Goal: Task Accomplishment & Management: Manage account settings

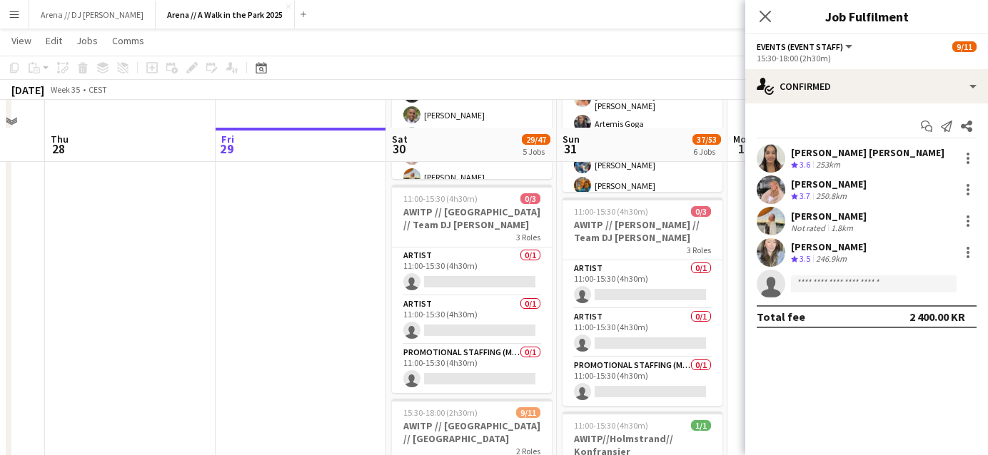
scroll to position [550, 0]
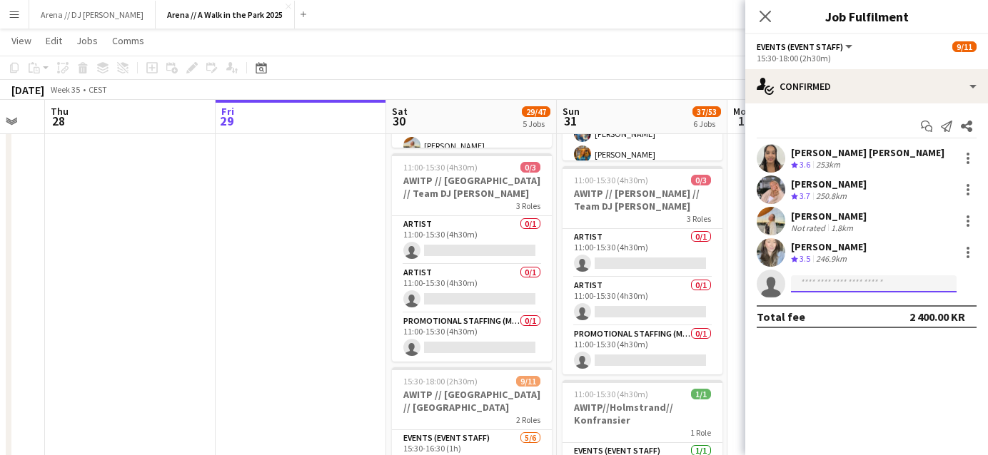
click at [839, 285] on input at bounding box center [874, 284] width 166 height 17
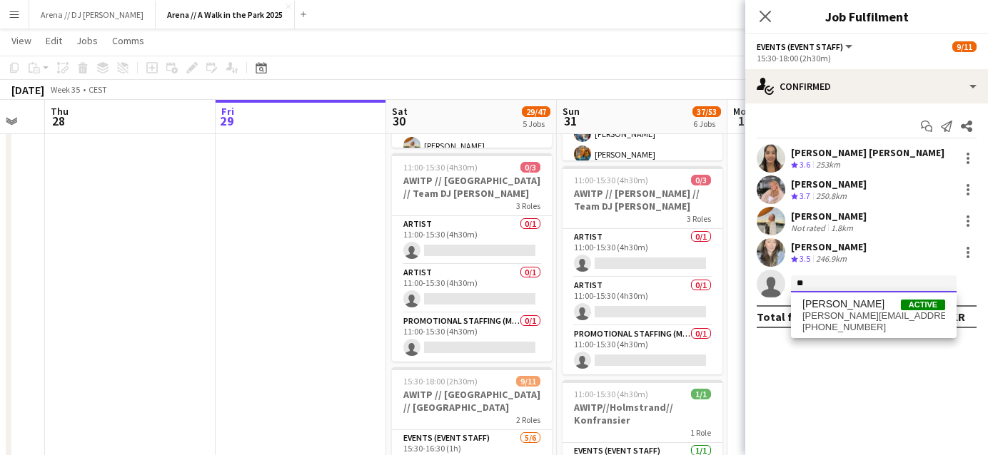
type input "*"
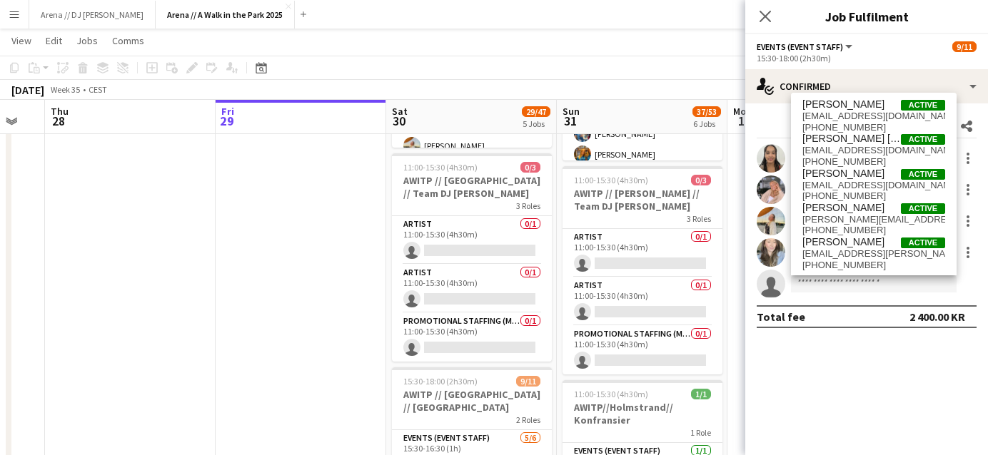
click at [712, 39] on app-page-menu "View Day view expanded Day view collapsed Month view Date picker Jump to [DATE]…" at bounding box center [494, 42] width 988 height 27
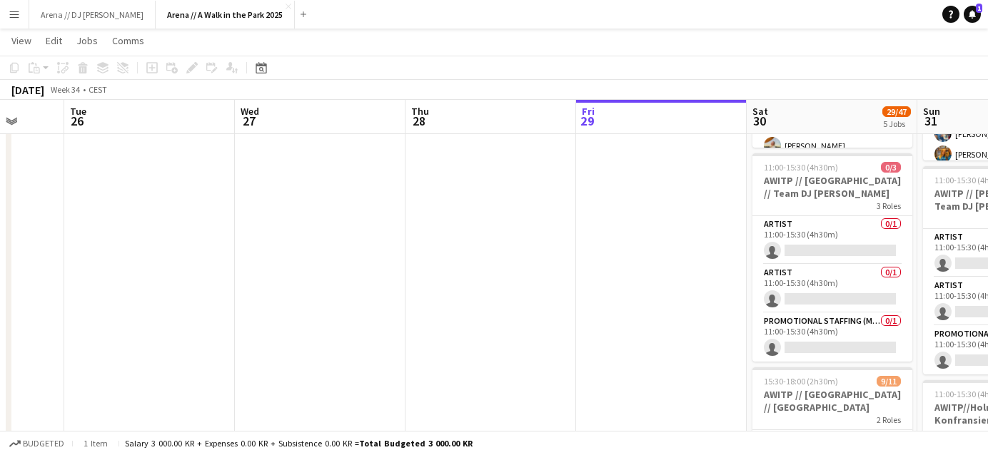
drag, startPoint x: 346, startPoint y: 260, endPoint x: 997, endPoint y: 218, distance: 651.7
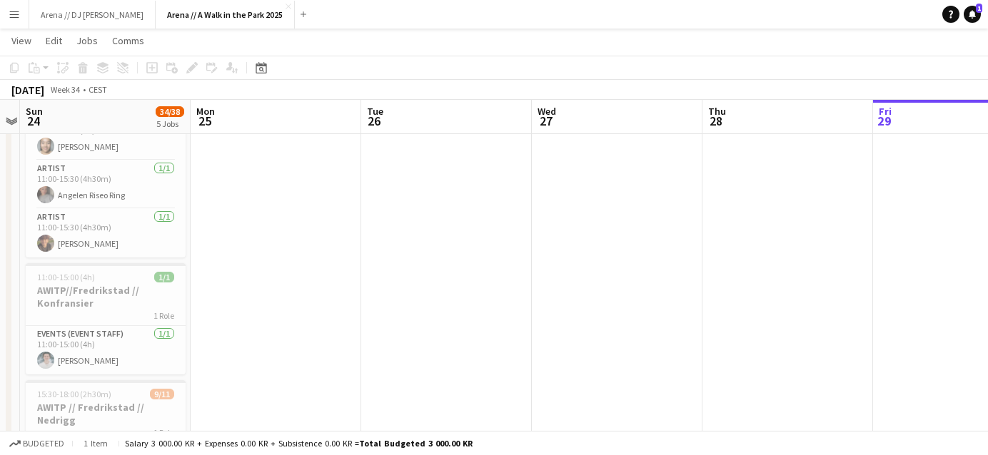
drag, startPoint x: 506, startPoint y: 266, endPoint x: 808, endPoint y: 265, distance: 302.0
click at [808, 265] on app-calendar-viewport "Fri 22 Sat 23 Sun 24 34/38 5 Jobs Mon 25 Tue 26 Wed 27 Thu 28 Fri 29 Sat 30 29/…" at bounding box center [494, 123] width 988 height 1236
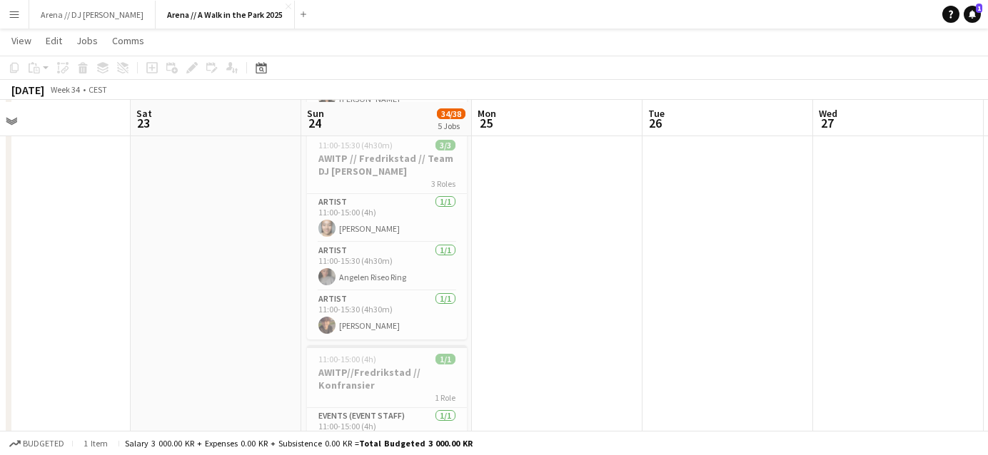
scroll to position [465, 0]
click at [372, 253] on app-card-role "Artist [DATE] 11:00-15:30 (4h30m) Angelen Riseo Ring" at bounding box center [387, 270] width 160 height 49
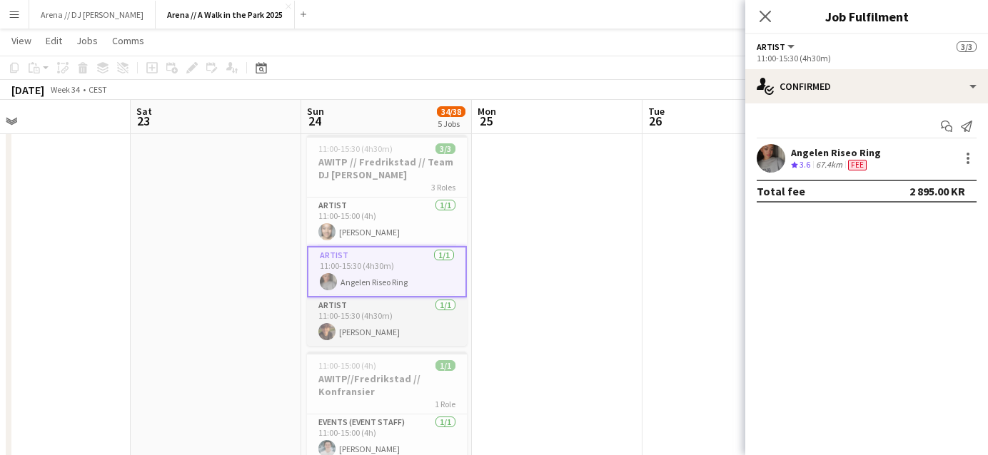
click at [371, 328] on app-card-role "Artist [DATE] 11:00-15:30 (4h30m) [PERSON_NAME]" at bounding box center [387, 322] width 160 height 49
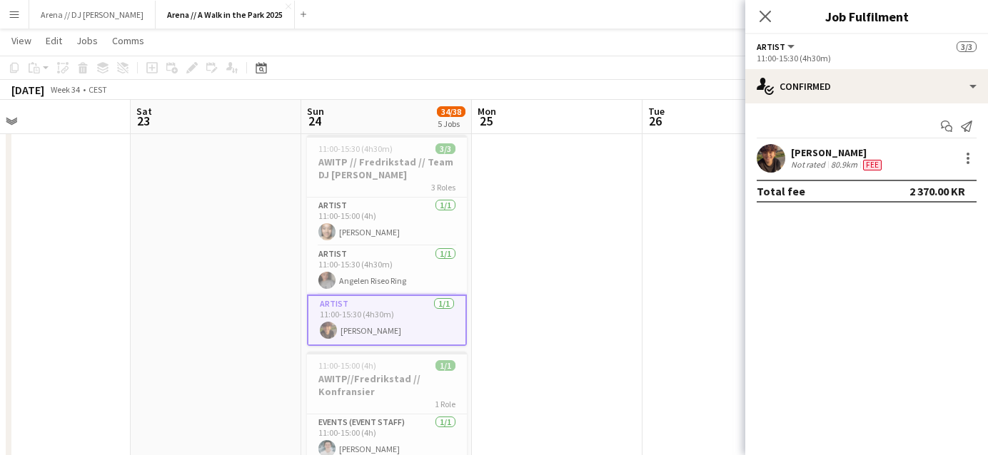
click at [824, 165] on div "Not rated" at bounding box center [809, 164] width 37 height 11
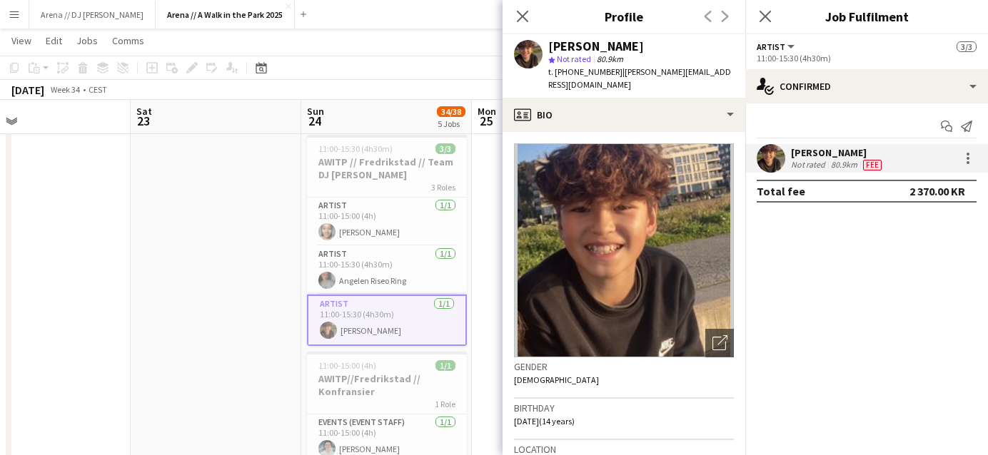
click at [251, 239] on app-date-cell at bounding box center [216, 260] width 171 height 1131
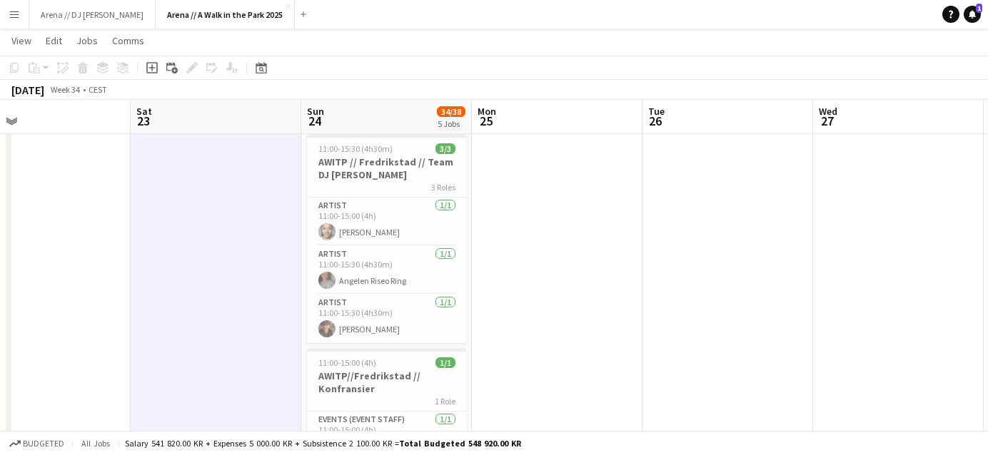
drag, startPoint x: 822, startPoint y: 331, endPoint x: 795, endPoint y: 331, distance: 27.8
click at [822, 331] on app-date-cell at bounding box center [898, 260] width 171 height 1131
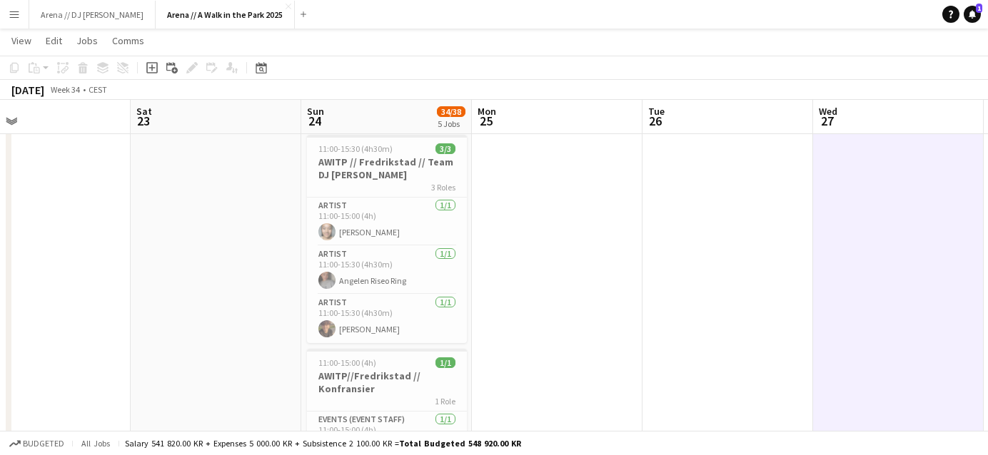
scroll to position [0, 382]
click at [393, 248] on app-card-role "Artist [DATE] 11:00-15:30 (4h30m) Angelen Riseo Ring" at bounding box center [386, 270] width 160 height 49
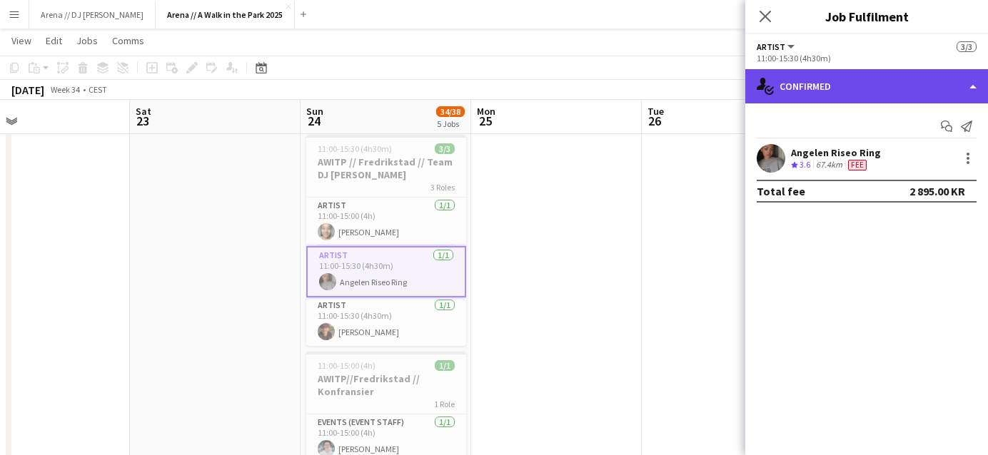
click at [907, 89] on div "single-neutral-actions-check-2 Confirmed" at bounding box center [866, 86] width 243 height 34
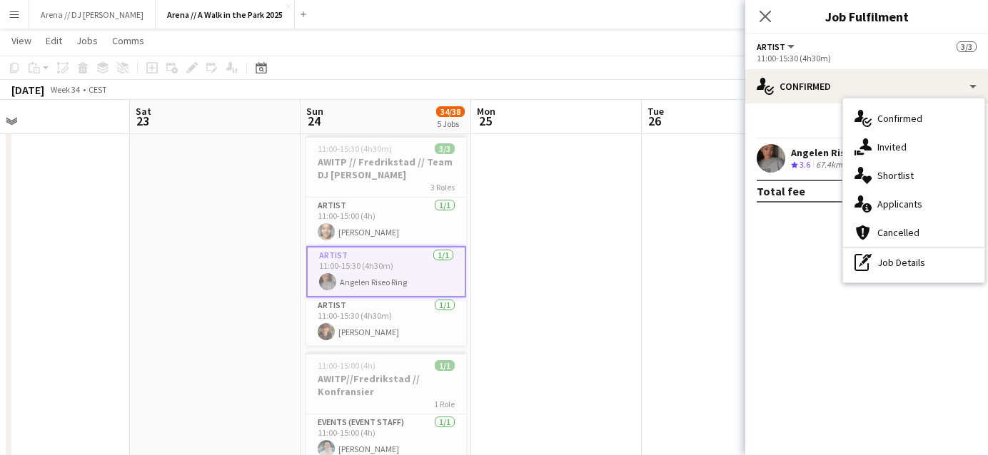
click at [682, 216] on app-date-cell at bounding box center [727, 260] width 171 height 1131
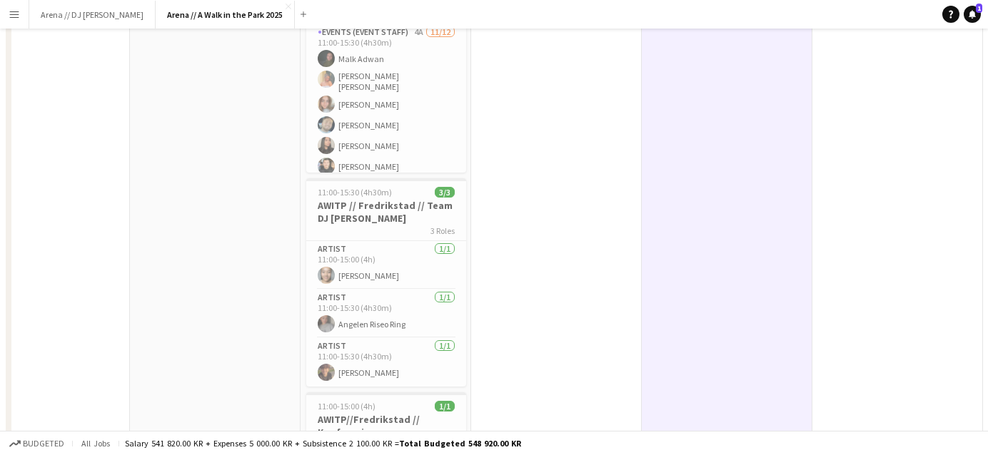
scroll to position [0, 0]
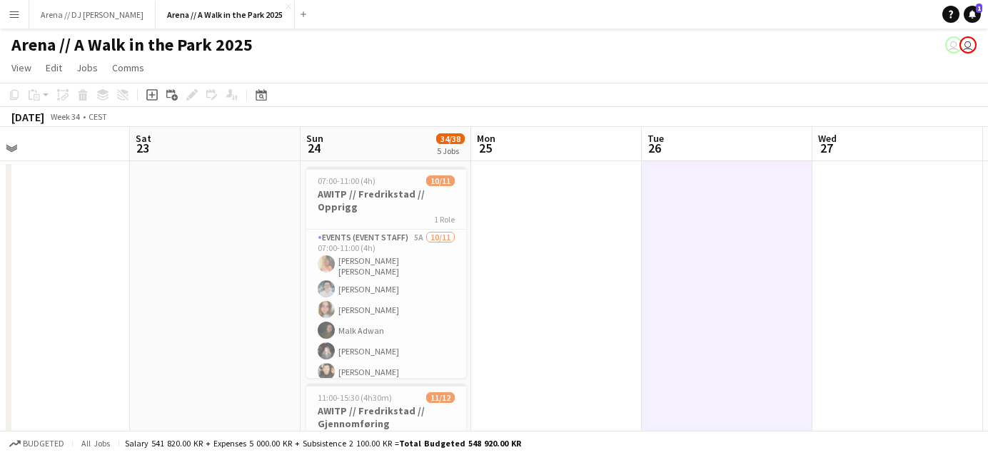
click at [16, 13] on app-icon "Menu" at bounding box center [14, 14] width 11 height 11
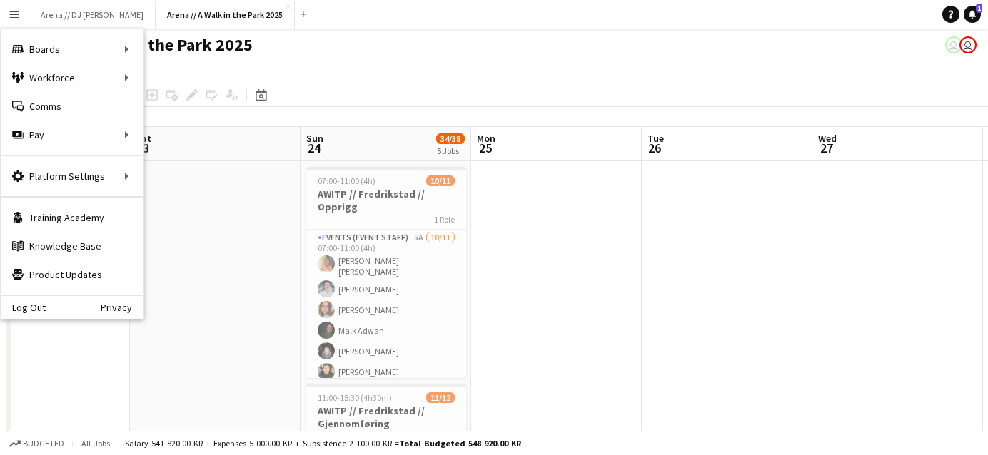
click at [727, 101] on app-toolbar "Copy Paste Paste Command V Paste with crew Command Shift V Paste linked Job [GE…" at bounding box center [494, 95] width 988 height 24
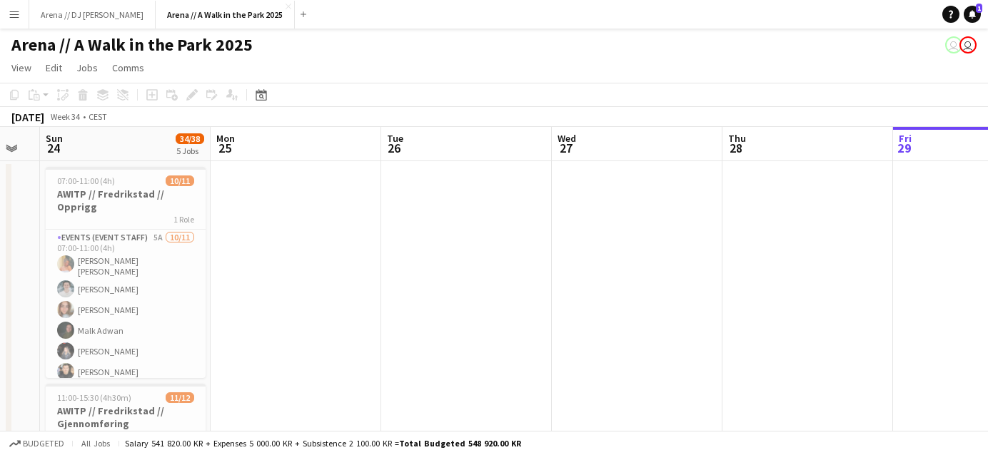
drag, startPoint x: 842, startPoint y: 228, endPoint x: 512, endPoint y: 225, distance: 330.5
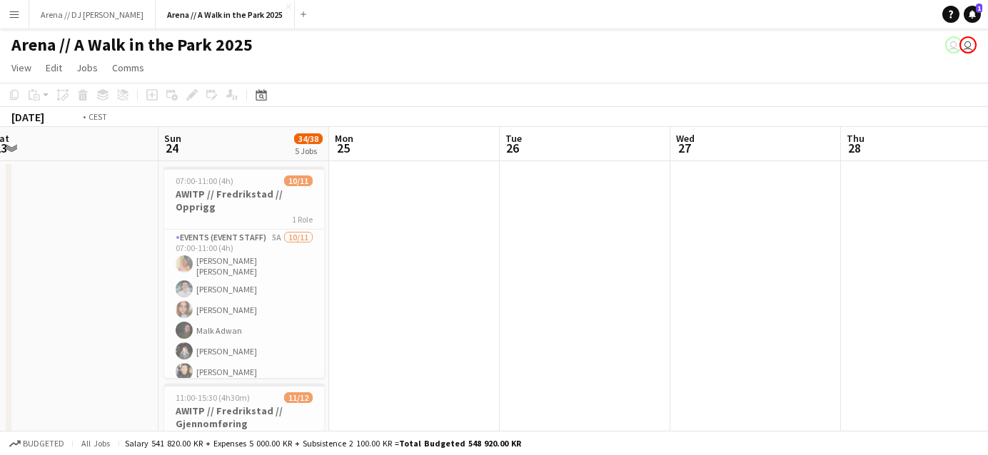
drag, startPoint x: 546, startPoint y: 283, endPoint x: 174, endPoint y: 278, distance: 372.0
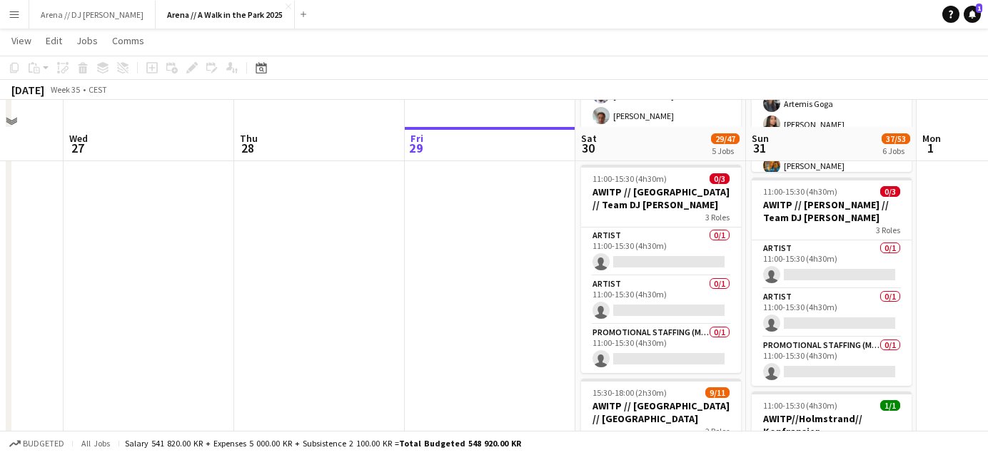
scroll to position [584, 0]
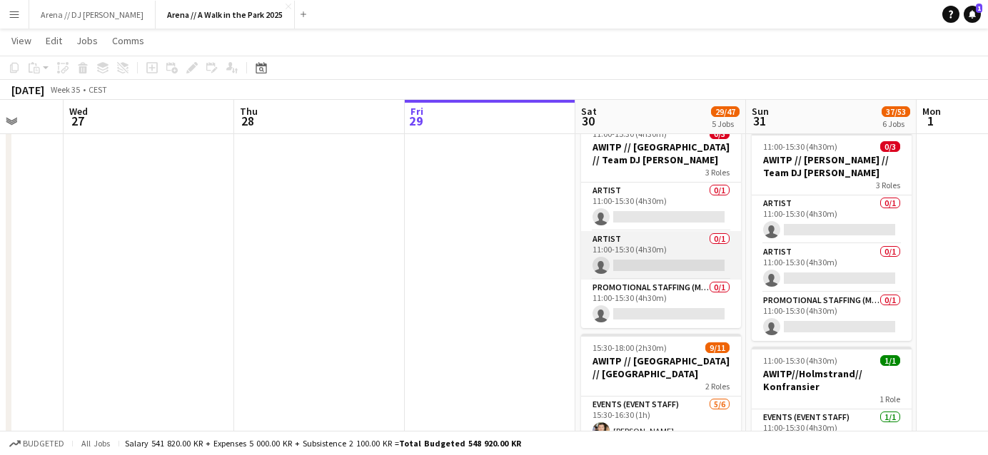
click at [665, 263] on app-card-role "Artist 0/1 11:00-15:30 (4h30m) single-neutral-actions" at bounding box center [661, 255] width 160 height 49
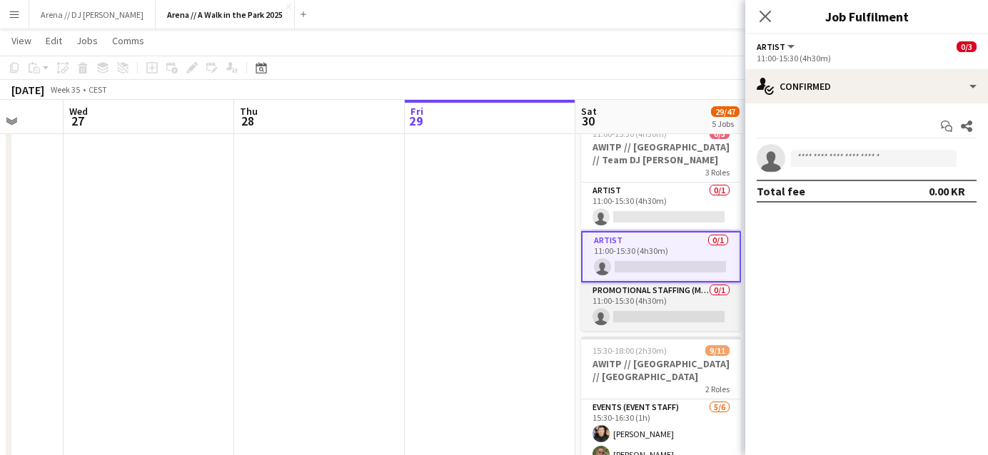
click at [668, 291] on app-card-role "Promotional Staffing (Mascot) 0/1 11:00-15:30 (4h30m) single-neutral-actions" at bounding box center [661, 307] width 160 height 49
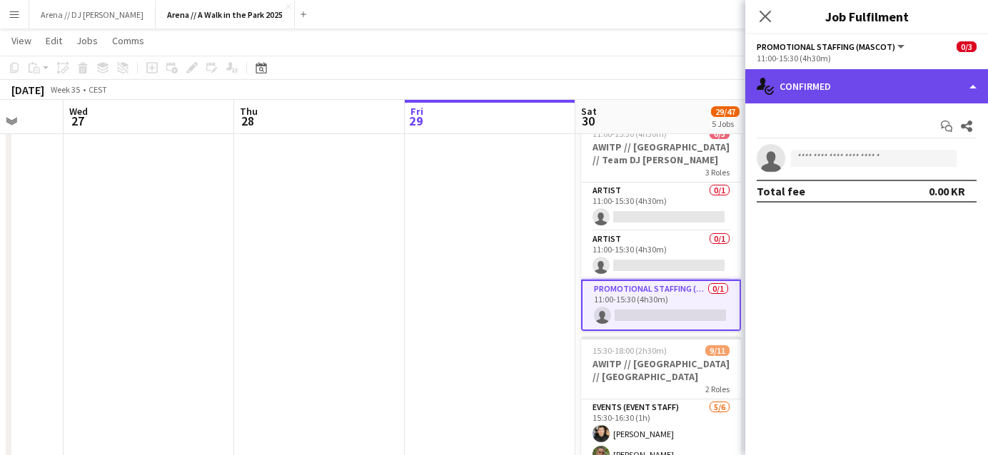
click at [895, 79] on div "single-neutral-actions-check-2 Confirmed" at bounding box center [866, 86] width 243 height 34
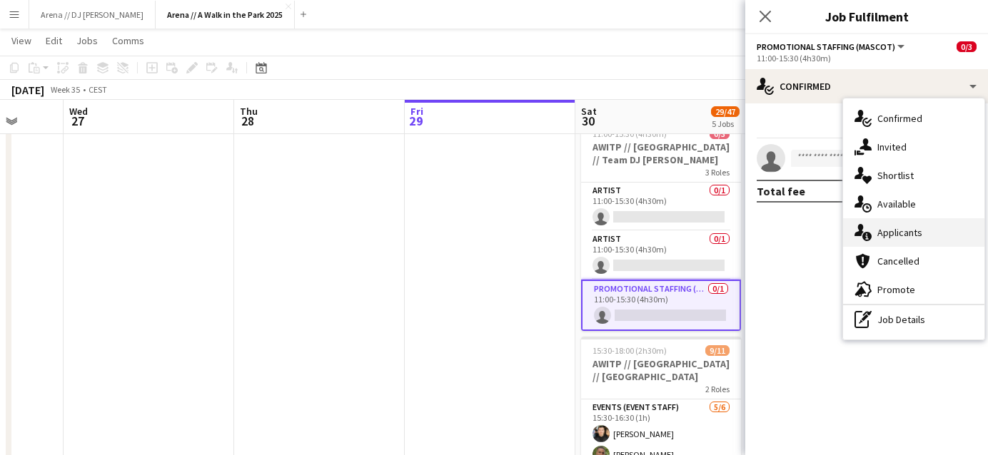
click at [915, 236] on div "single-neutral-actions-information Applicants" at bounding box center [913, 232] width 141 height 29
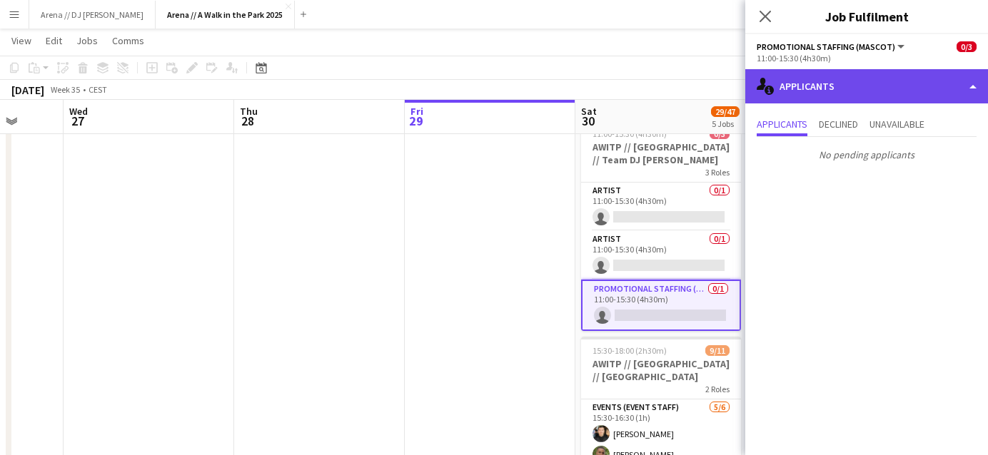
click at [879, 98] on div "single-neutral-actions-information Applicants" at bounding box center [866, 86] width 243 height 34
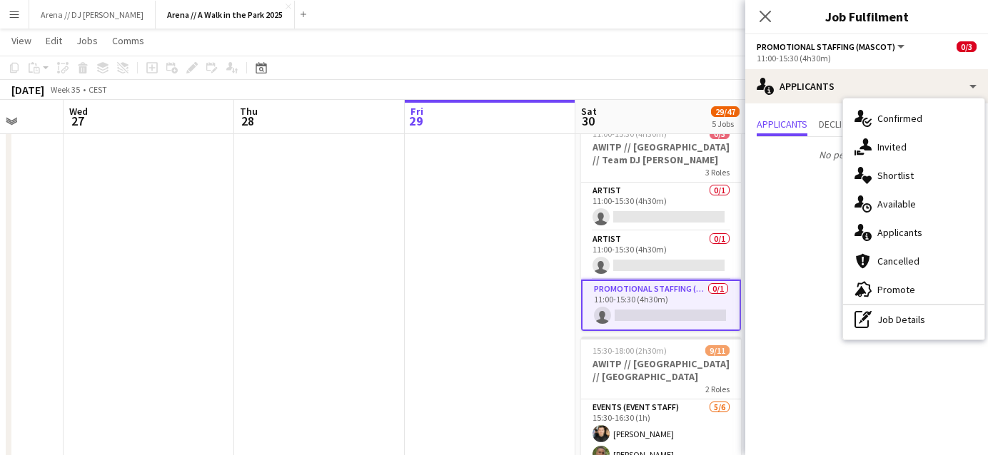
click at [818, 236] on mat-expansion-panel "users2 Applicants Applicants Declined Unavailable No pending applicants" at bounding box center [866, 280] width 243 height 352
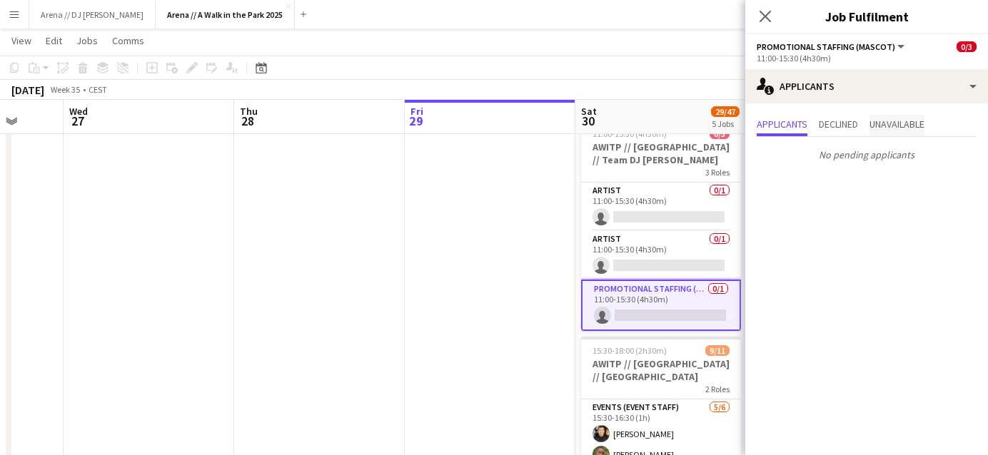
click at [892, 131] on span "Unavailable" at bounding box center [896, 125] width 55 height 21
click at [854, 124] on span "Declined" at bounding box center [838, 124] width 39 height 10
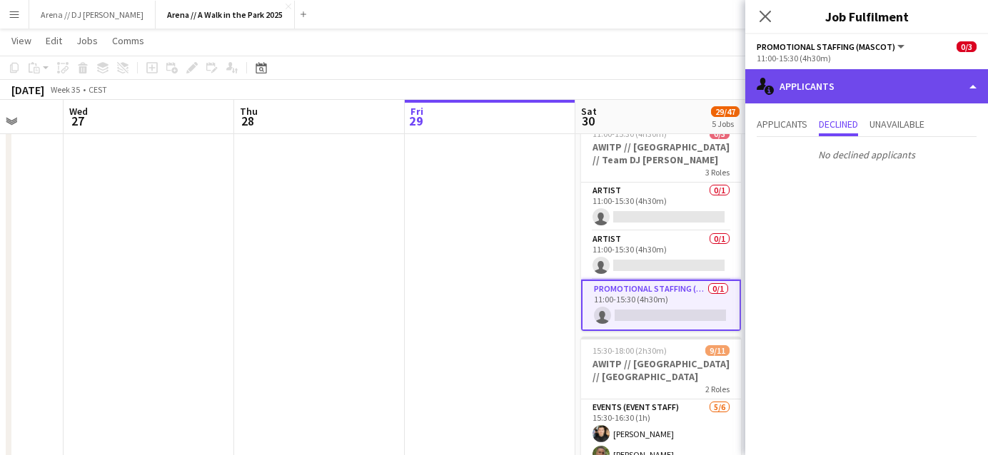
click at [834, 85] on div "single-neutral-actions-information Applicants" at bounding box center [866, 86] width 243 height 34
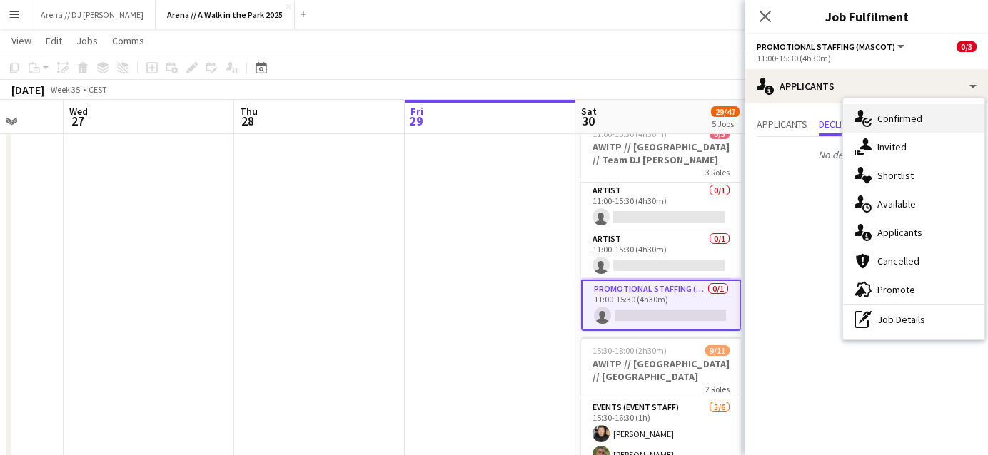
click at [894, 114] on div "single-neutral-actions-check-2 Confirmed" at bounding box center [913, 118] width 141 height 29
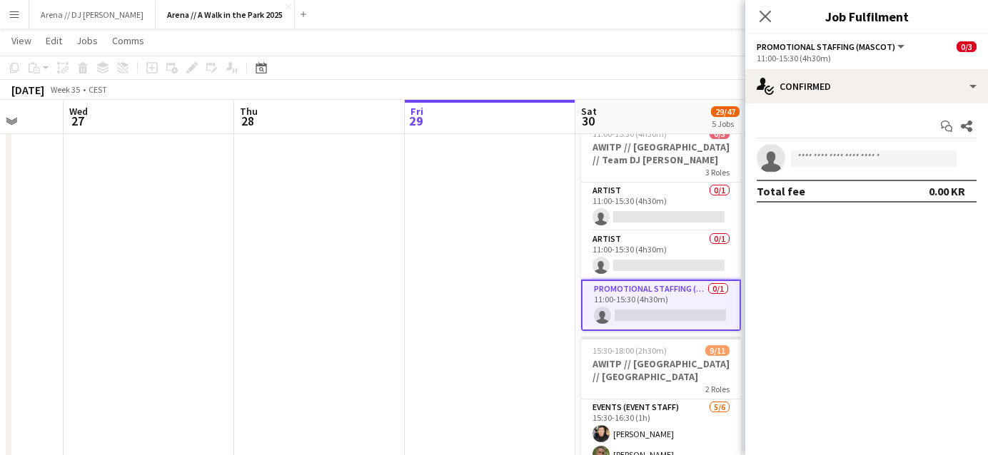
click at [423, 341] on app-date-cell at bounding box center [490, 141] width 171 height 1131
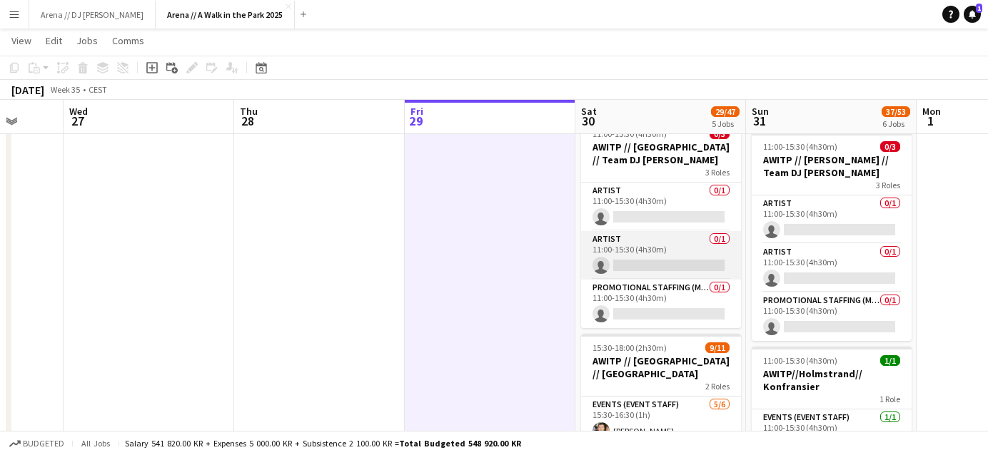
click at [644, 269] on app-card-role "Artist 0/1 11:00-15:30 (4h30m) single-neutral-actions" at bounding box center [661, 255] width 160 height 49
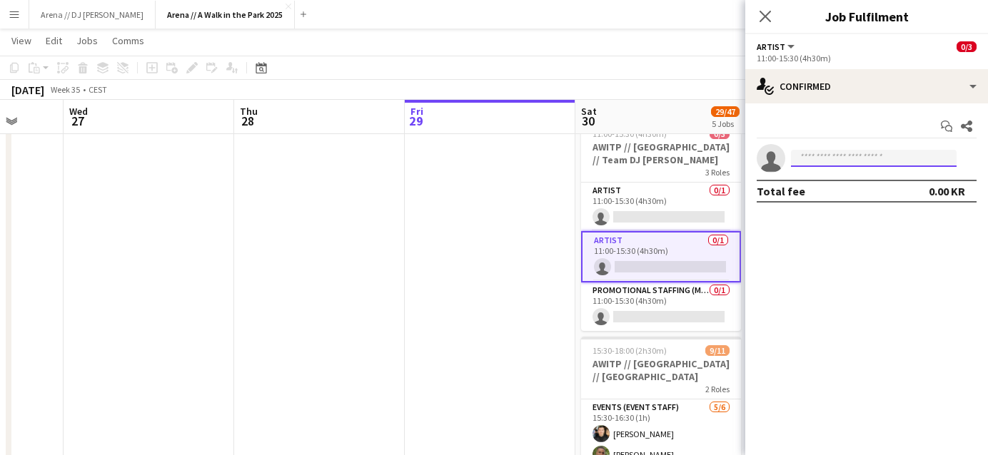
click at [850, 156] on input at bounding box center [874, 158] width 166 height 17
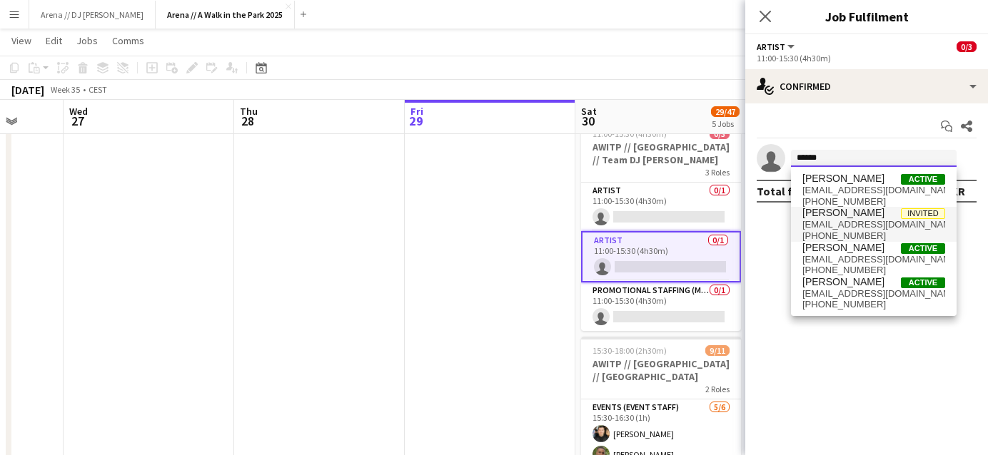
type input "******"
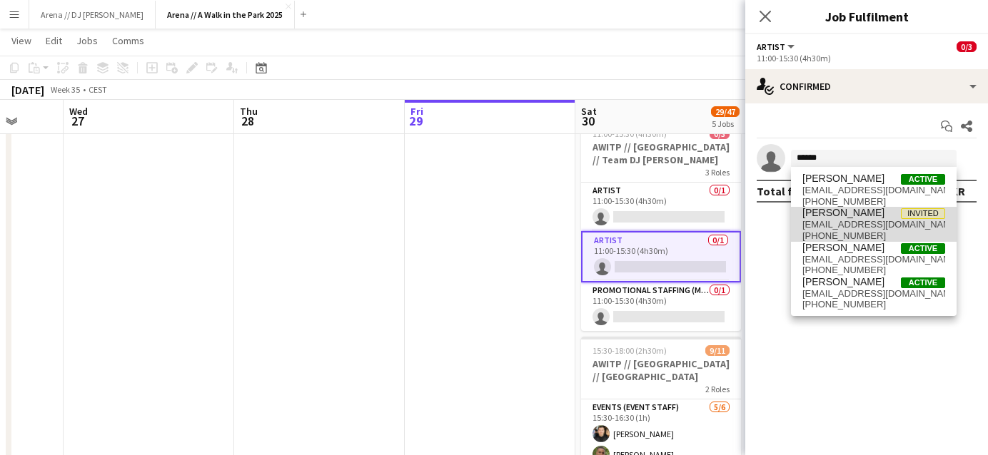
click at [872, 213] on span "[PERSON_NAME] Invited" at bounding box center [873, 213] width 143 height 12
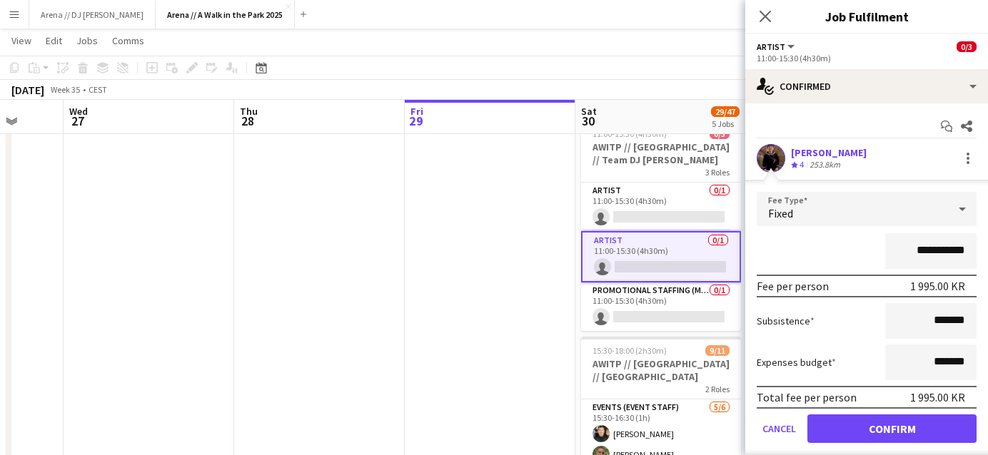
click at [778, 162] on app-user-avatar at bounding box center [771, 158] width 29 height 29
click at [826, 154] on div "[PERSON_NAME]" at bounding box center [829, 152] width 76 height 13
click at [771, 157] on app-user-avatar at bounding box center [771, 158] width 29 height 29
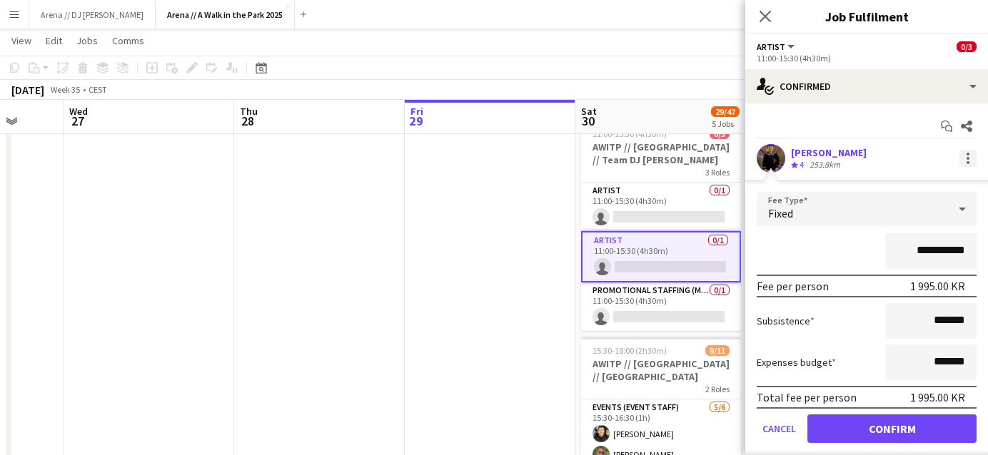
click at [974, 163] on div at bounding box center [967, 158] width 17 height 17
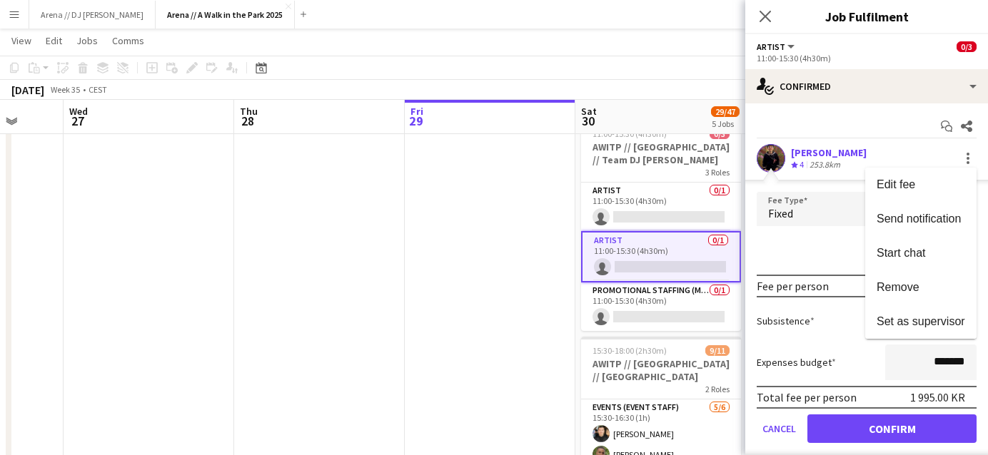
click at [896, 121] on div at bounding box center [494, 227] width 988 height 455
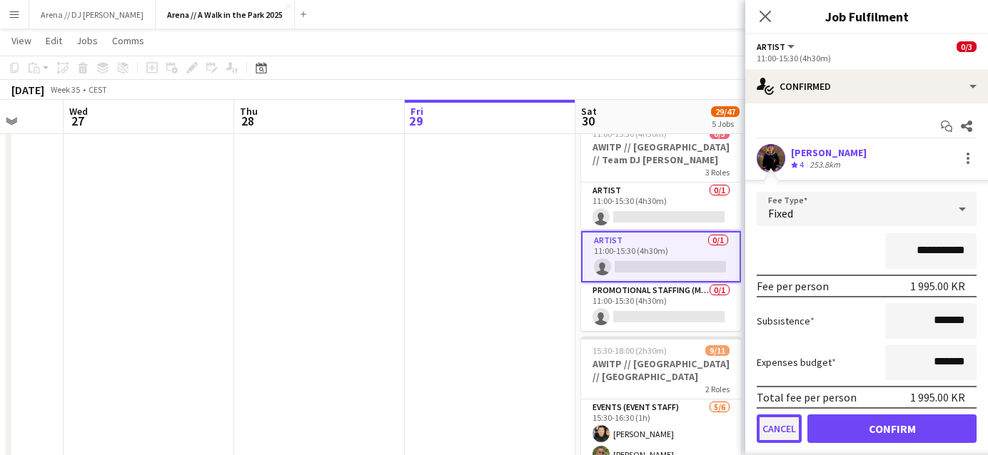
click at [772, 428] on button "Cancel" at bounding box center [779, 429] width 45 height 29
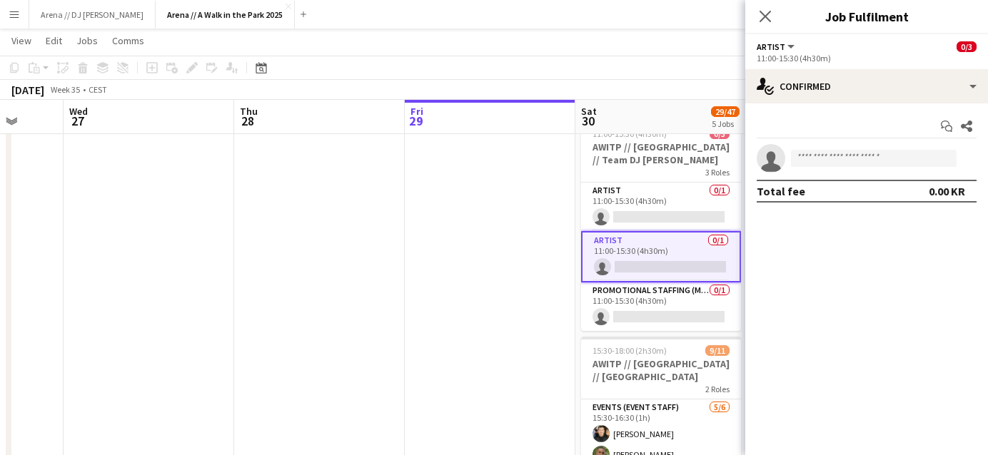
click at [405, 260] on app-date-cell at bounding box center [490, 141] width 171 height 1131
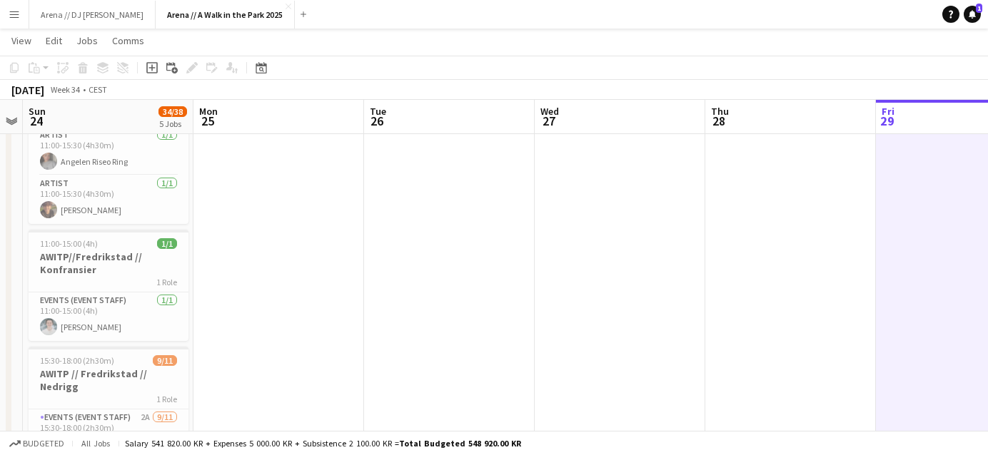
drag, startPoint x: 413, startPoint y: 288, endPoint x: 889, endPoint y: 304, distance: 476.4
click at [889, 304] on app-calendar-viewport "Fri 22 Sat 23 Sun 24 34/38 5 Jobs Mon 25 Tue 26 Wed 27 Thu 28 Fri 29 Sat 30 29/…" at bounding box center [494, 90] width 988 height 1236
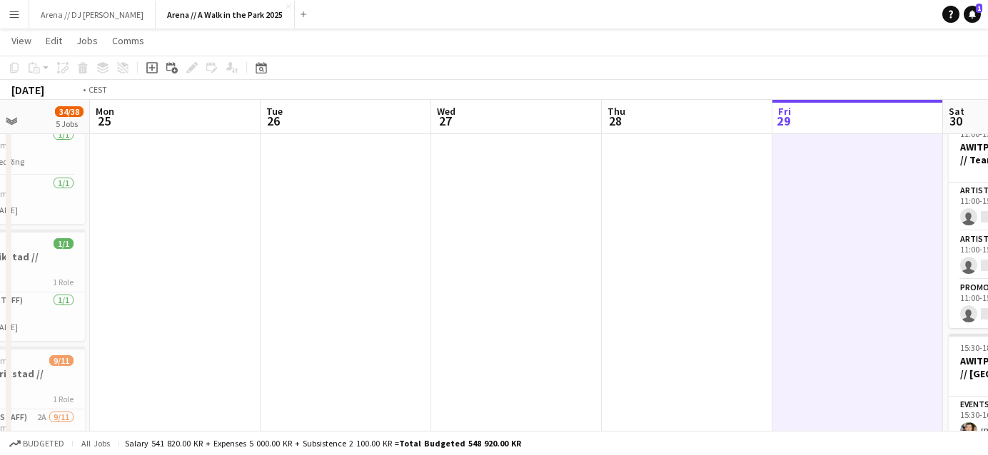
drag, startPoint x: 762, startPoint y: 277, endPoint x: 316, endPoint y: 279, distance: 446.2
click at [316, 279] on app-calendar-viewport "Fri 22 Sat 23 Sun 24 34/38 5 Jobs Mon 25 Tue 26 Wed 27 Thu 28 Fri 29 Sat 30 29/…" at bounding box center [494, 90] width 988 height 1236
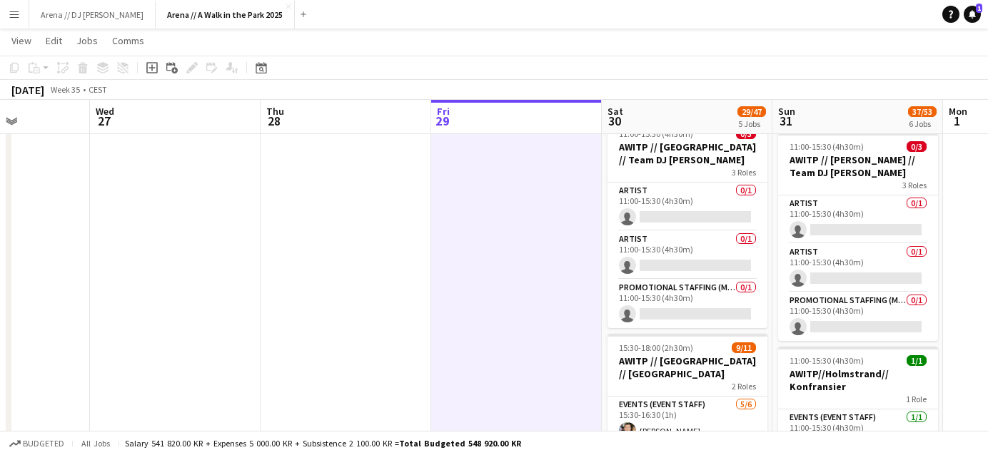
scroll to position [0, 418]
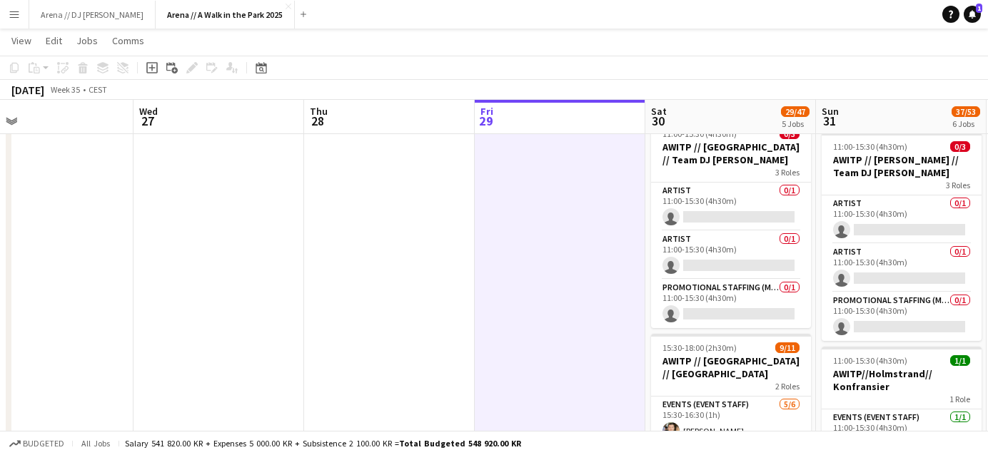
drag, startPoint x: 966, startPoint y: 271, endPoint x: 479, endPoint y: 313, distance: 488.7
click at [480, 316] on app-calendar-viewport "Sun 24 34/38 5 Jobs Mon 25 Tue 26 Wed 27 Thu 28 Fri 29 Sat 30 29/47 5 Jobs Sun …" at bounding box center [494, 90] width 988 height 1236
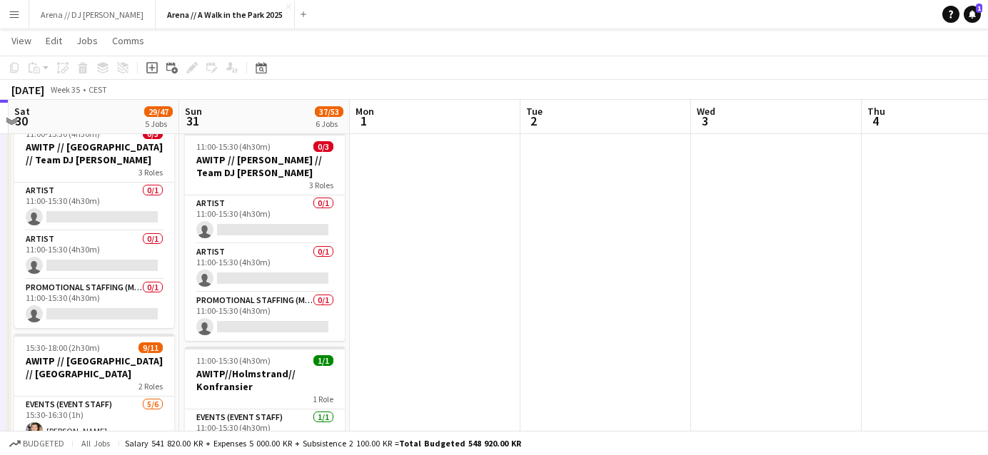
drag, startPoint x: 545, startPoint y: 327, endPoint x: 256, endPoint y: 326, distance: 289.1
click at [261, 328] on app-calendar-viewport "Wed 27 Thu 28 Fri 29 Sat 30 29/47 5 Jobs Sun 31 37/53 6 Jobs Mon 1 Tue 2 Wed 3 …" at bounding box center [494, 90] width 988 height 1236
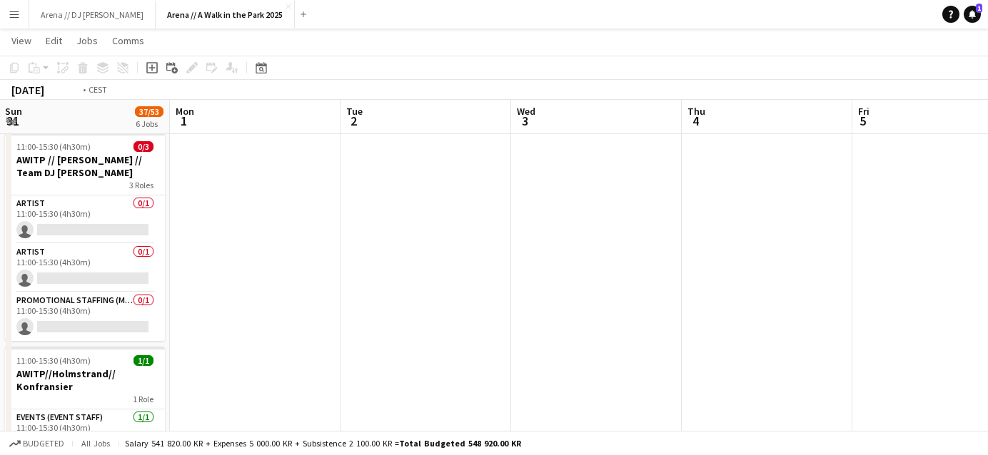
drag, startPoint x: 562, startPoint y: 294, endPoint x: 358, endPoint y: 293, distance: 203.5
click at [361, 294] on app-calendar-viewport "Thu 28 Fri 29 Sat 30 29/47 5 Jobs Sun 31 37/53 6 Jobs Mon 1 Tue 2 Wed 3 Thu 4 F…" at bounding box center [494, 90] width 988 height 1236
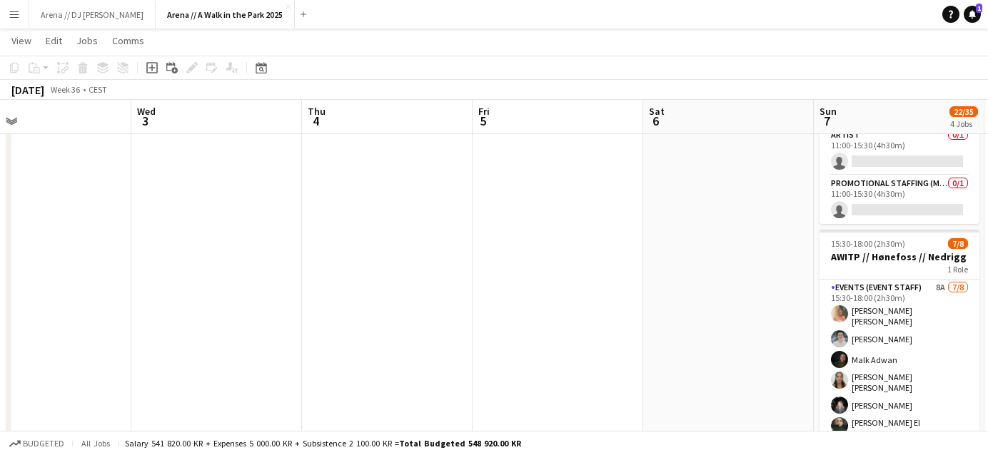
scroll to position [0, 528]
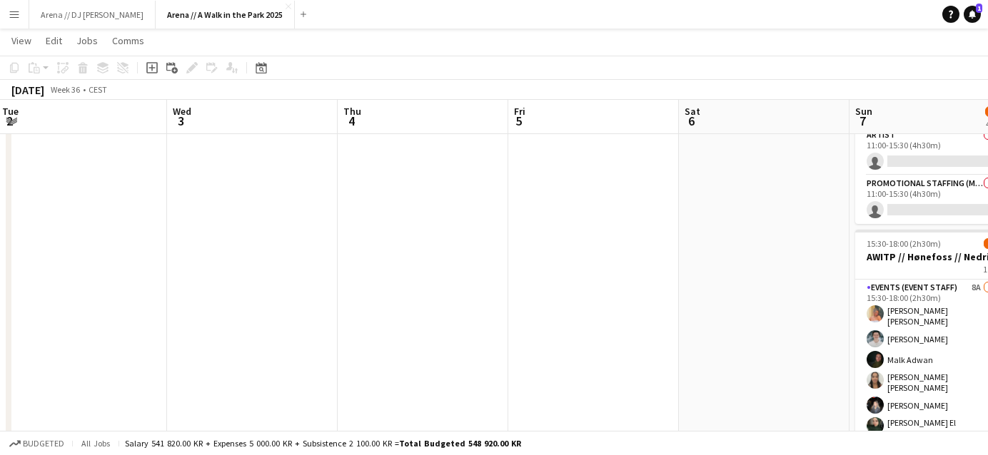
drag, startPoint x: 692, startPoint y: 269, endPoint x: 203, endPoint y: 269, distance: 489.0
click at [204, 270] on app-calendar-viewport "Sat 30 29/47 5 Jobs Sun 31 37/53 6 Jobs Mon 1 Tue 2 Wed 3 Thu 4 Fri 5 Sat 6 Sun…" at bounding box center [494, 90] width 988 height 1236
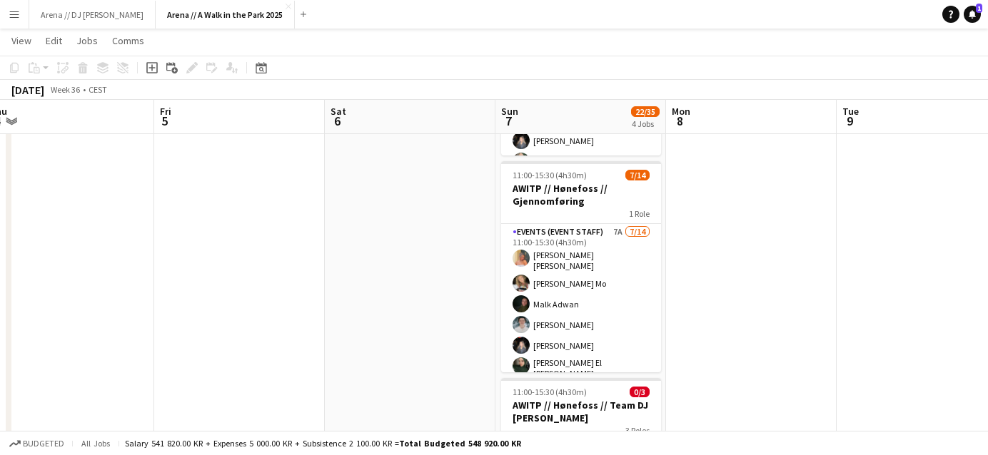
scroll to position [219, 0]
